Goal: Task Accomplishment & Management: Manage account settings

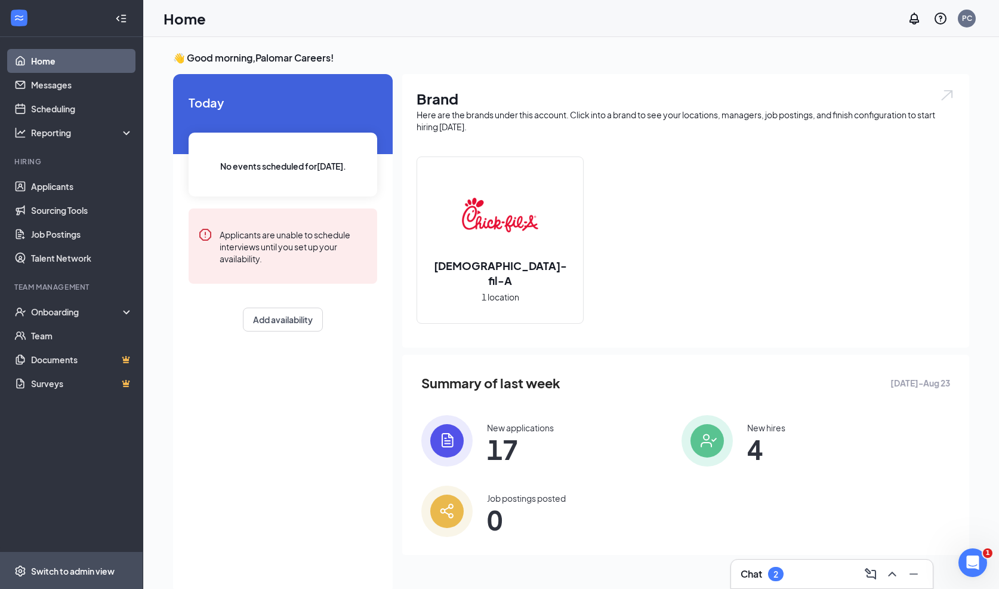
click at [45, 573] on div "Switch to admin view" at bounding box center [73, 571] width 84 height 12
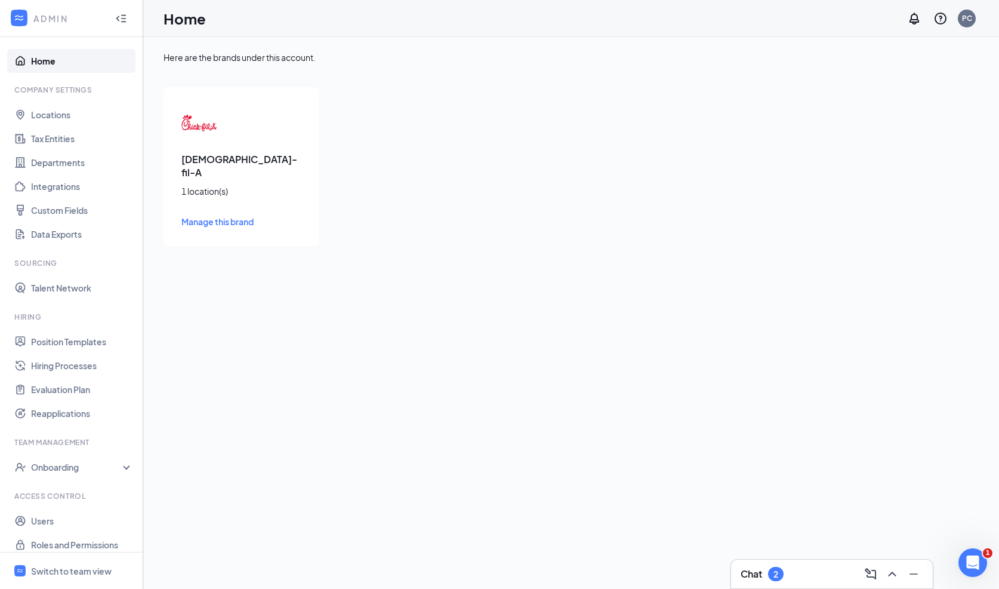
click at [217, 216] on span "Manage this brand" at bounding box center [217, 221] width 72 height 11
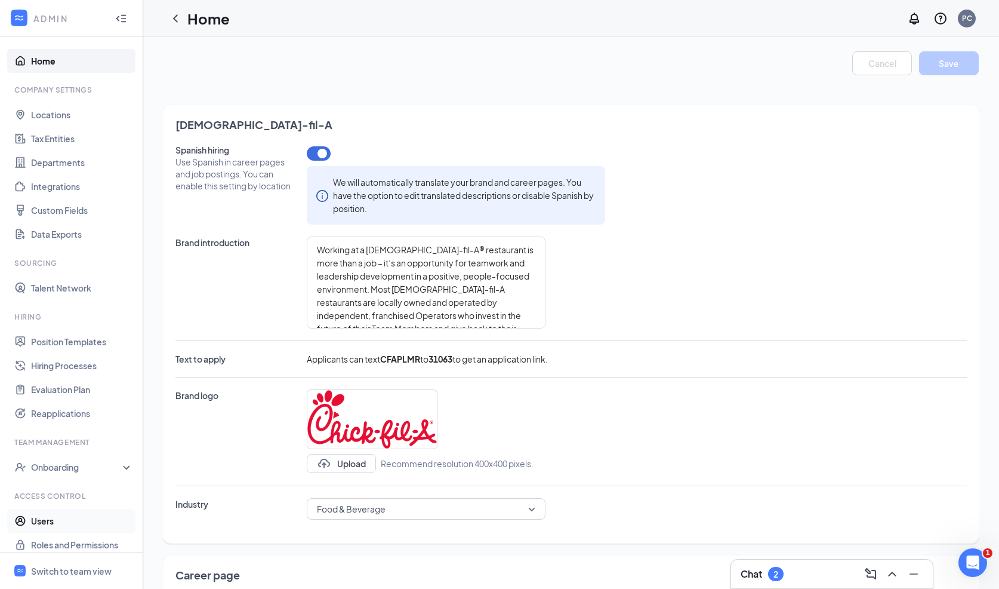
click at [33, 519] on link "Users" at bounding box center [82, 521] width 102 height 24
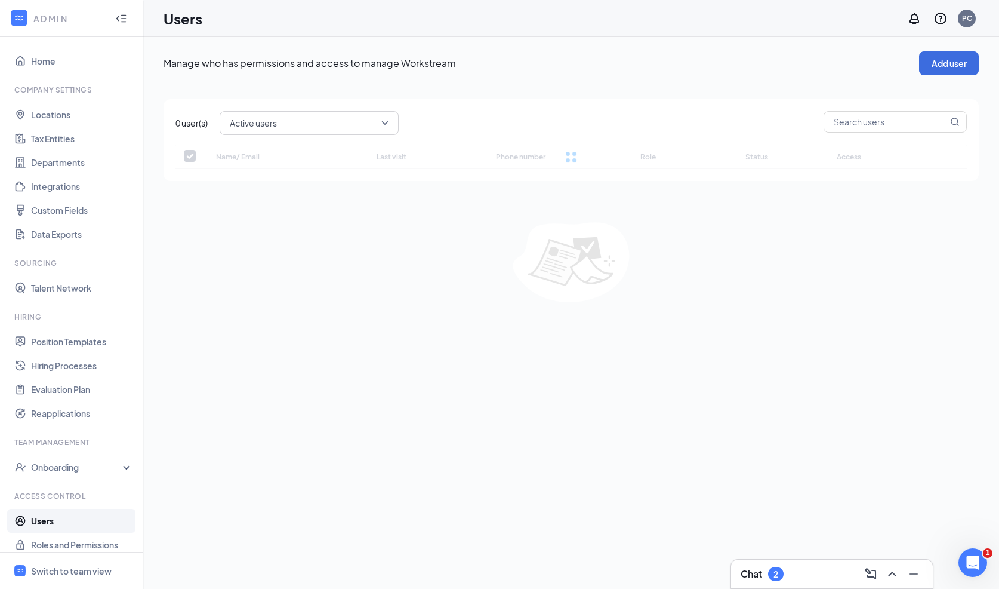
checkbox input "false"
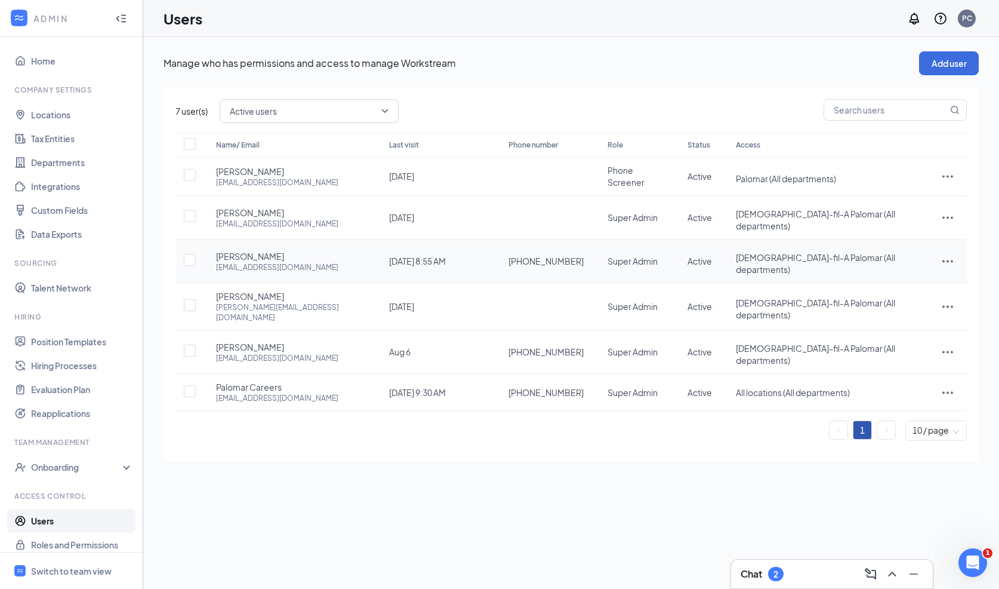
click at [941, 254] on icon "ActionsIcon" at bounding box center [948, 261] width 14 height 14
click at [912, 279] on span "Edit user" at bounding box center [908, 274] width 74 height 13
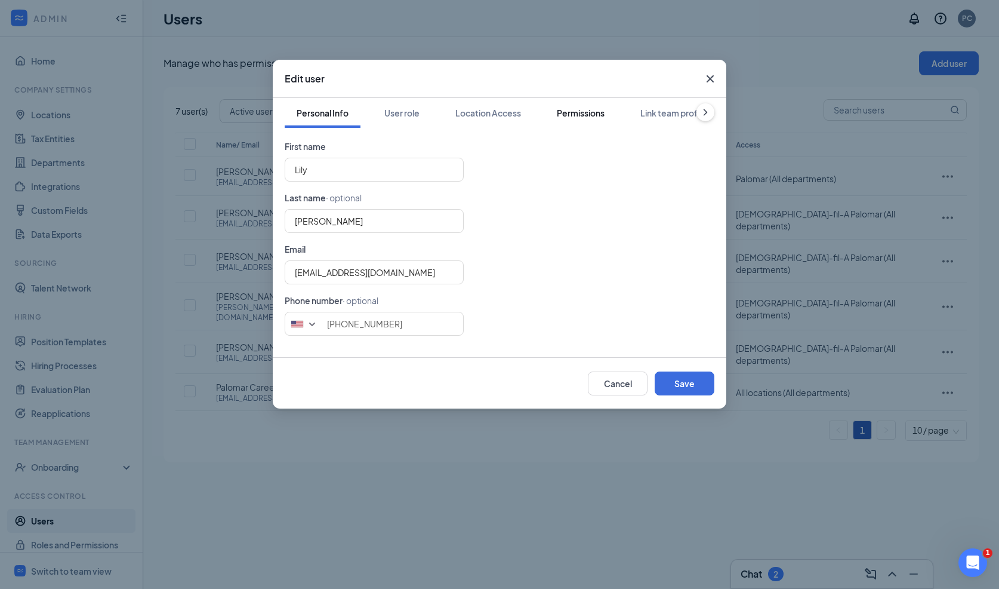
click at [558, 121] on button "Permissions" at bounding box center [581, 113] width 72 height 30
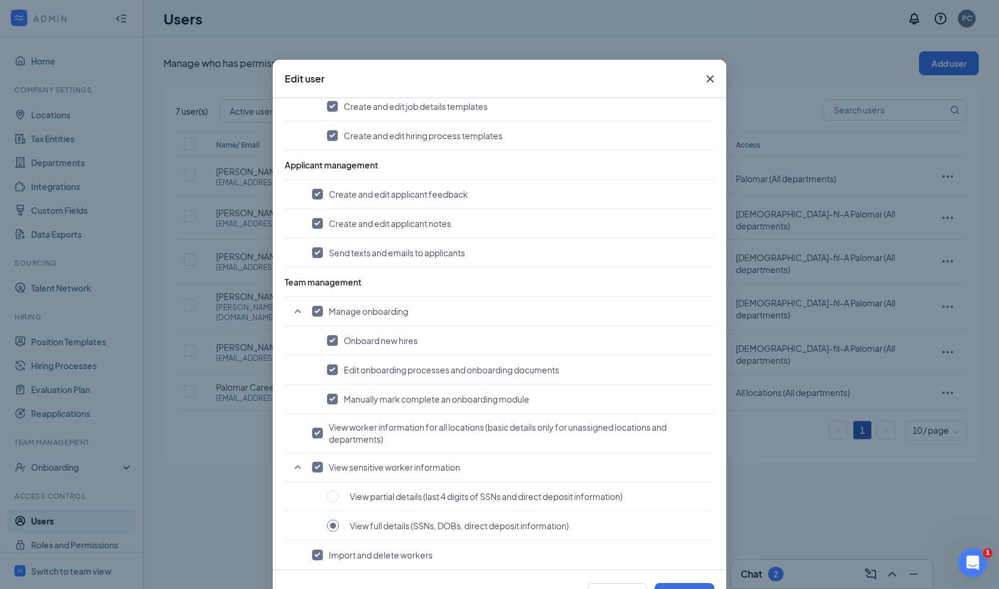
scroll to position [673, 0]
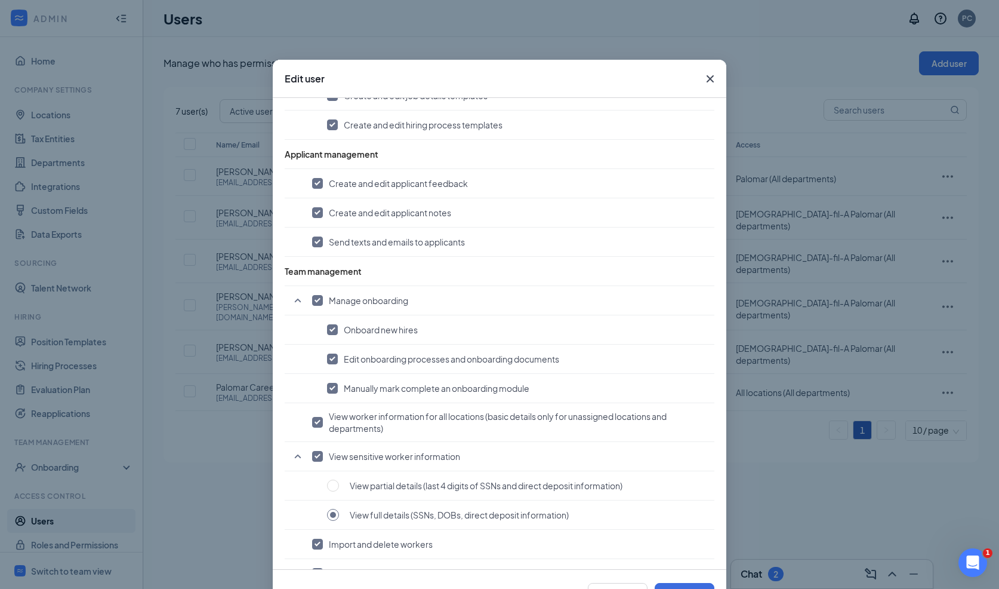
click at [707, 81] on icon "Cross" at bounding box center [710, 79] width 14 height 14
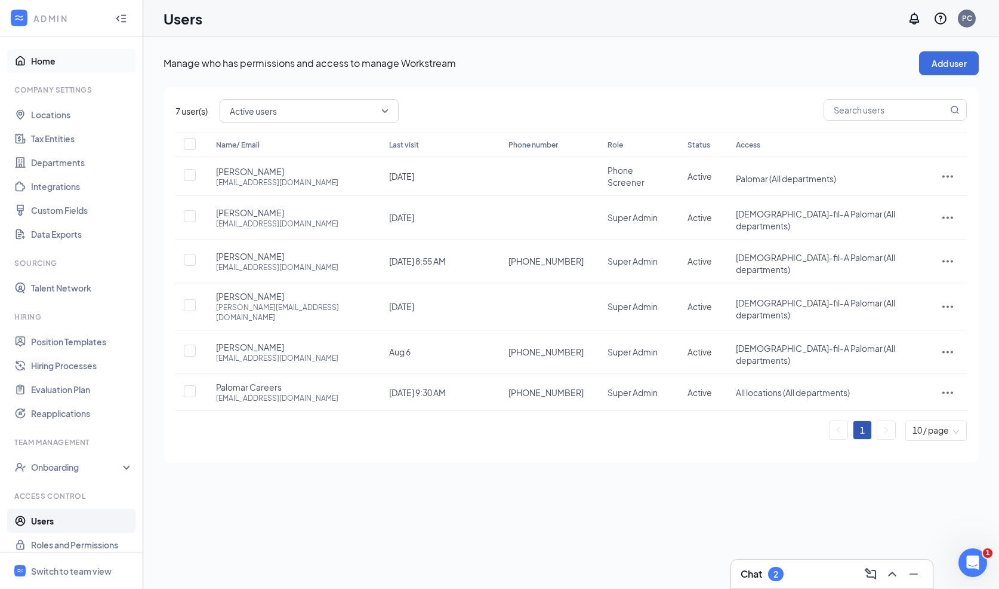
click at [44, 55] on link "Home" at bounding box center [82, 61] width 102 height 24
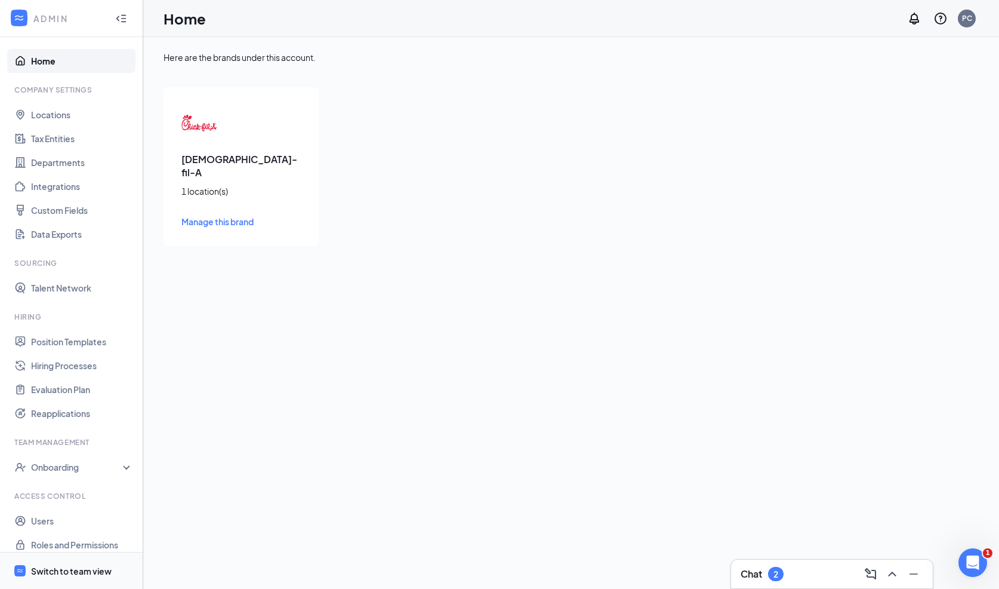
click at [50, 562] on span "Switch to team view" at bounding box center [82, 570] width 102 height 36
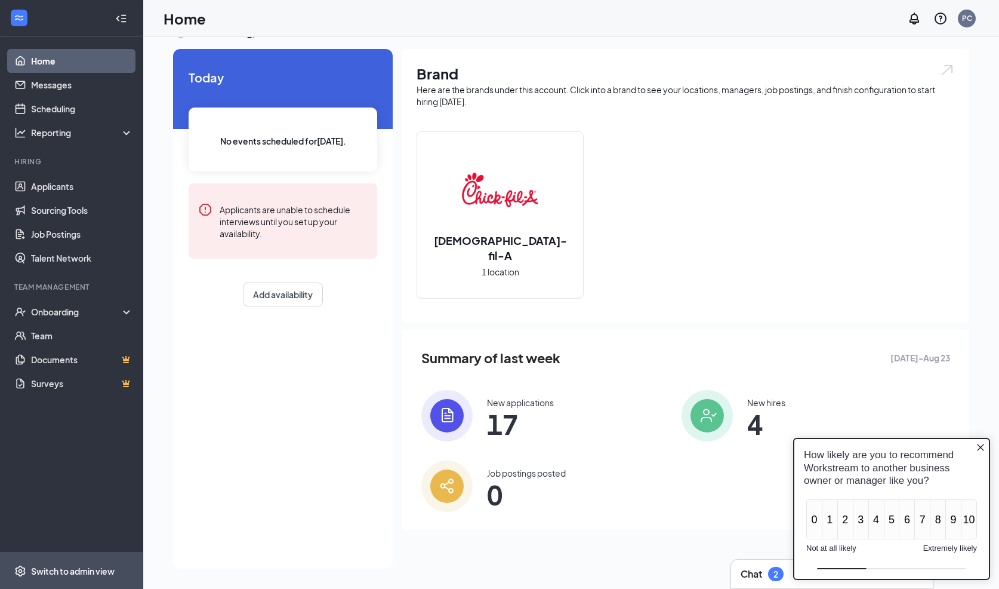
scroll to position [25, 0]
click at [983, 448] on icon "Close button" at bounding box center [981, 447] width 10 height 10
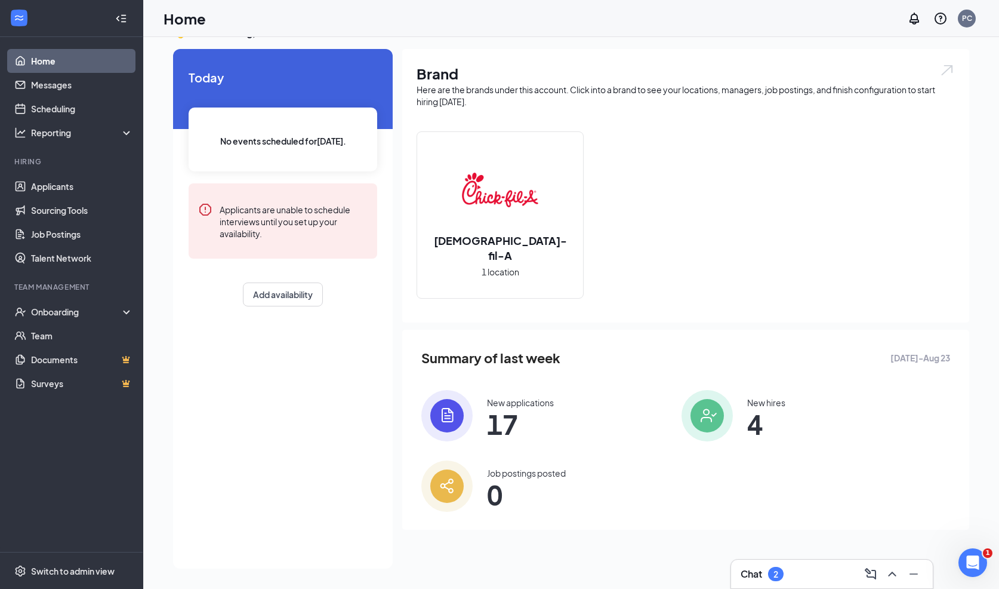
scroll to position [0, 0]
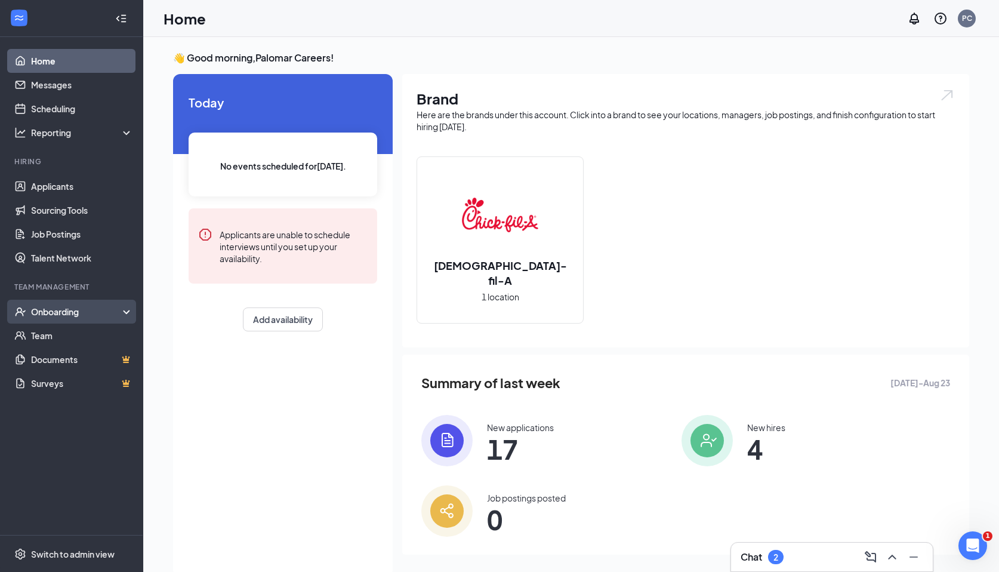
click at [71, 306] on div "Onboarding" at bounding box center [77, 312] width 92 height 12
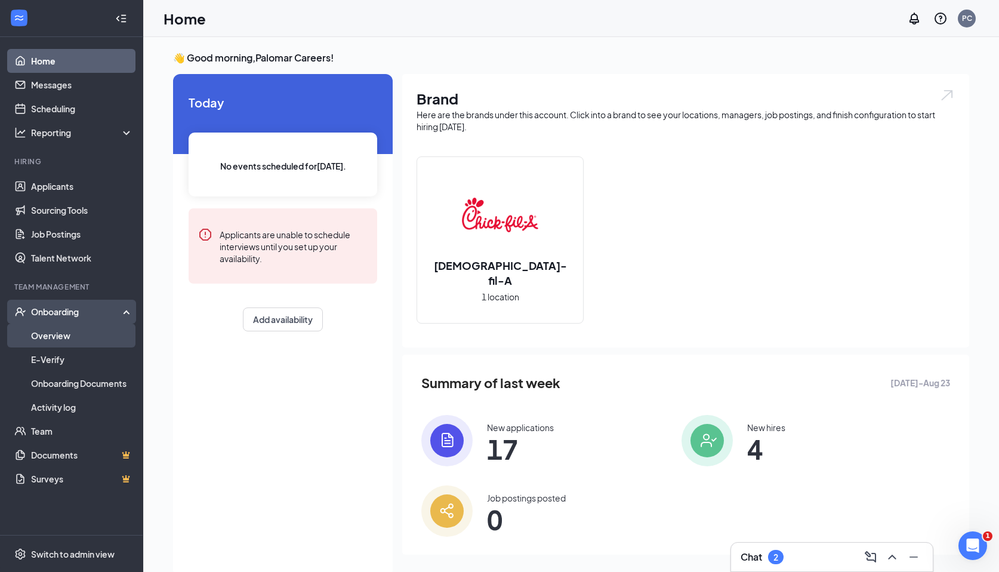
click at [60, 333] on link "Overview" at bounding box center [82, 336] width 102 height 24
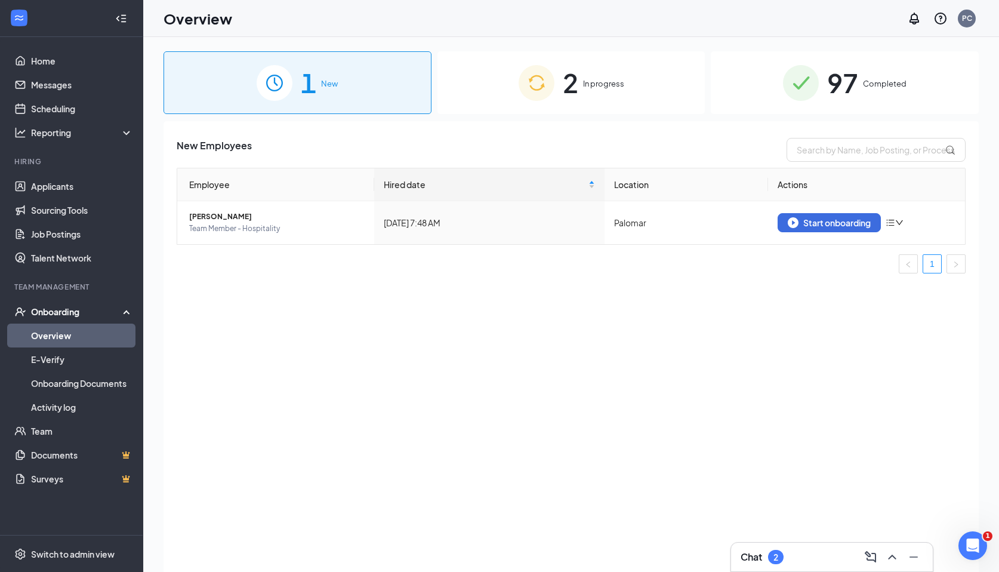
click at [615, 62] on div "2 In progress" at bounding box center [572, 82] width 268 height 63
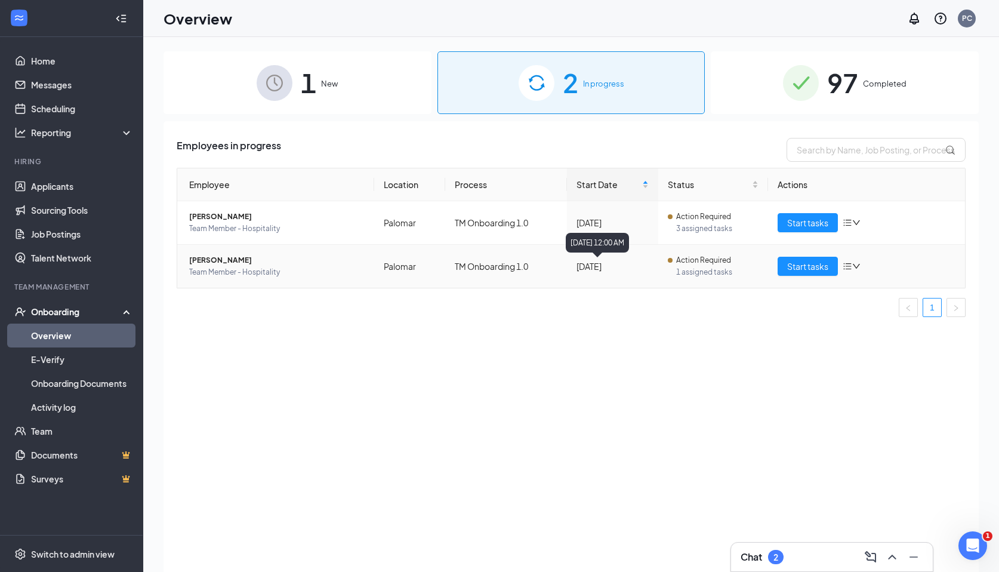
click at [609, 267] on div "[DATE]" at bounding box center [613, 266] width 72 height 13
click at [232, 262] on span "[PERSON_NAME]" at bounding box center [277, 260] width 176 height 12
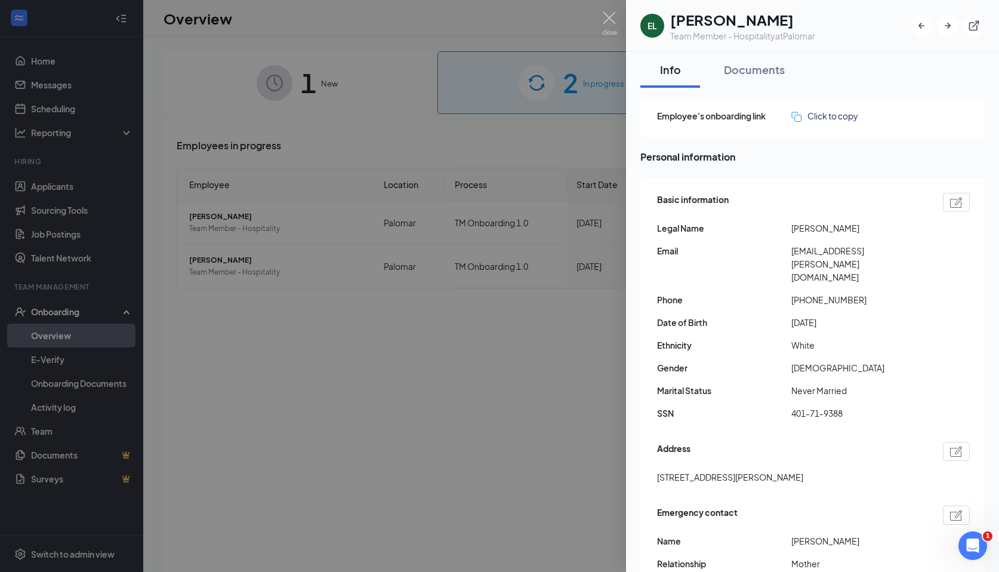
click at [306, 259] on div at bounding box center [499, 286] width 999 height 572
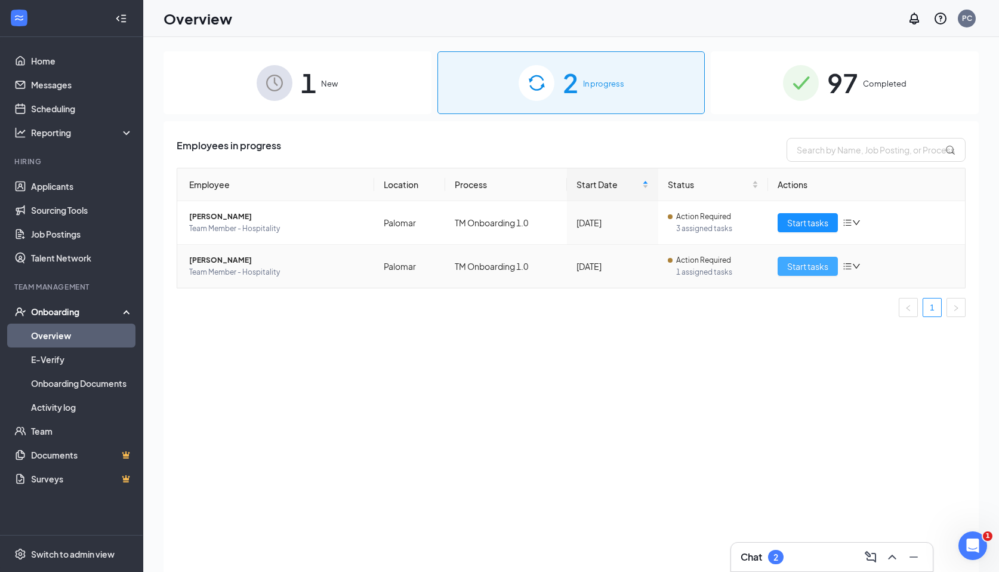
click at [795, 261] on span "Start tasks" at bounding box center [807, 266] width 41 height 13
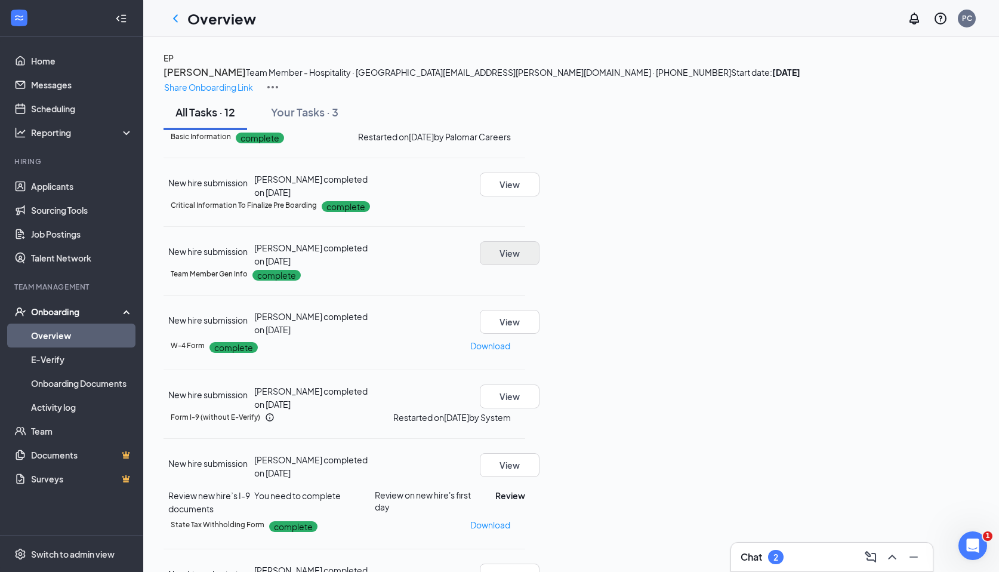
click at [540, 265] on button "View" at bounding box center [510, 253] width 60 height 24
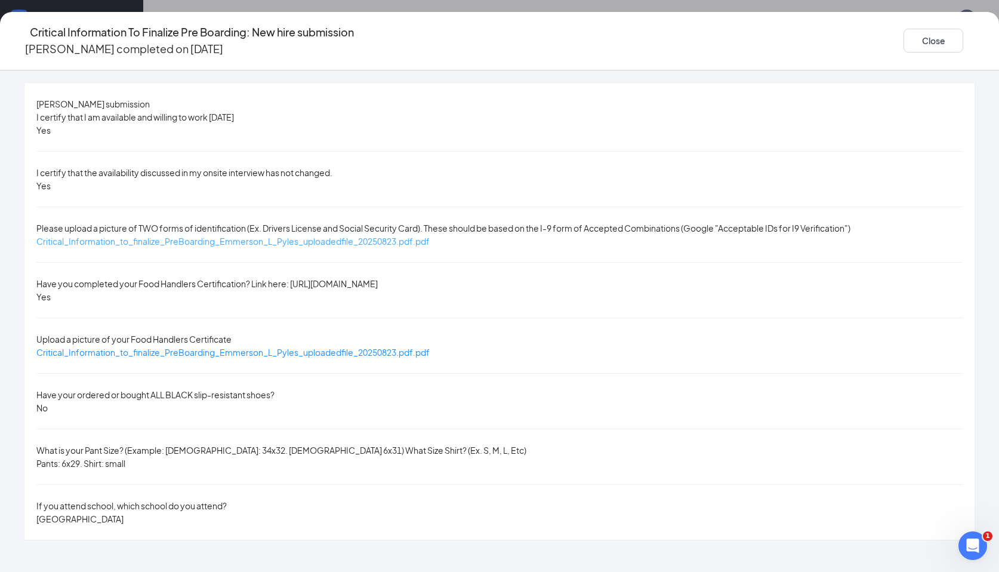
click at [333, 236] on span "Critical_Information_to_finalize_PreBoarding_Emmerson_L_Pyles_uploadedfile_2025…" at bounding box center [232, 241] width 393 height 11
